Goal: Task Accomplishment & Management: Manage account settings

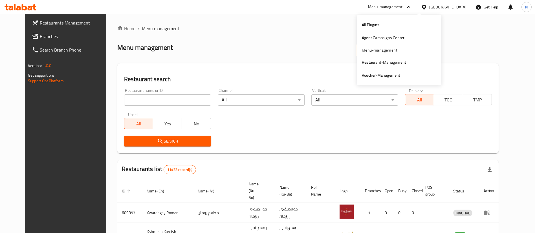
click at [411, 37] on div "Agent Campaigns Center" at bounding box center [399, 37] width 85 height 13
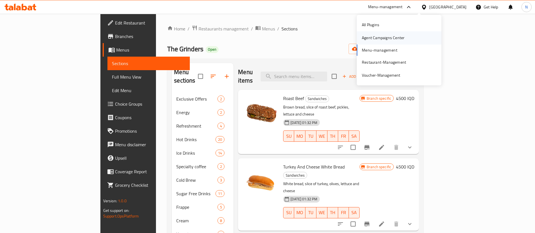
click at [378, 38] on div "Agent Campaigns Center" at bounding box center [383, 38] width 43 height 6
